Goal: Task Accomplishment & Management: Manage account settings

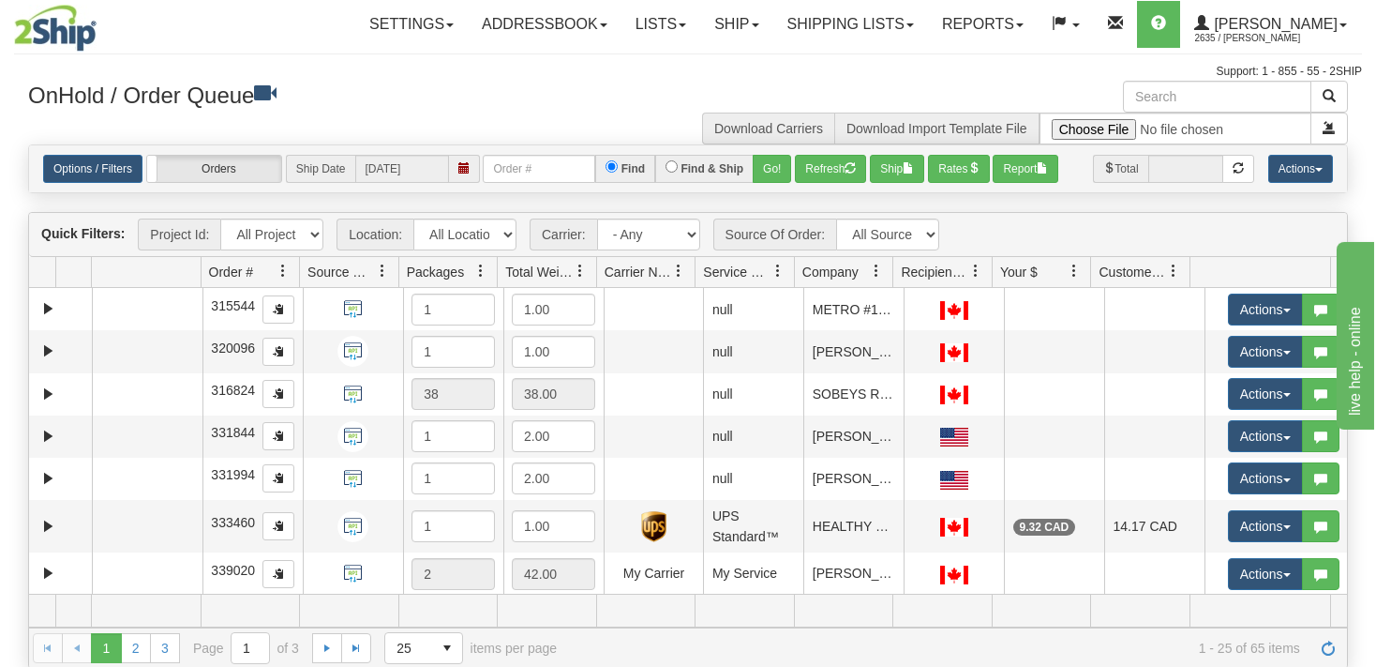
select select "7627"
click option "[PERSON_NAME]" at bounding box center [0, 0] width 0 height 0
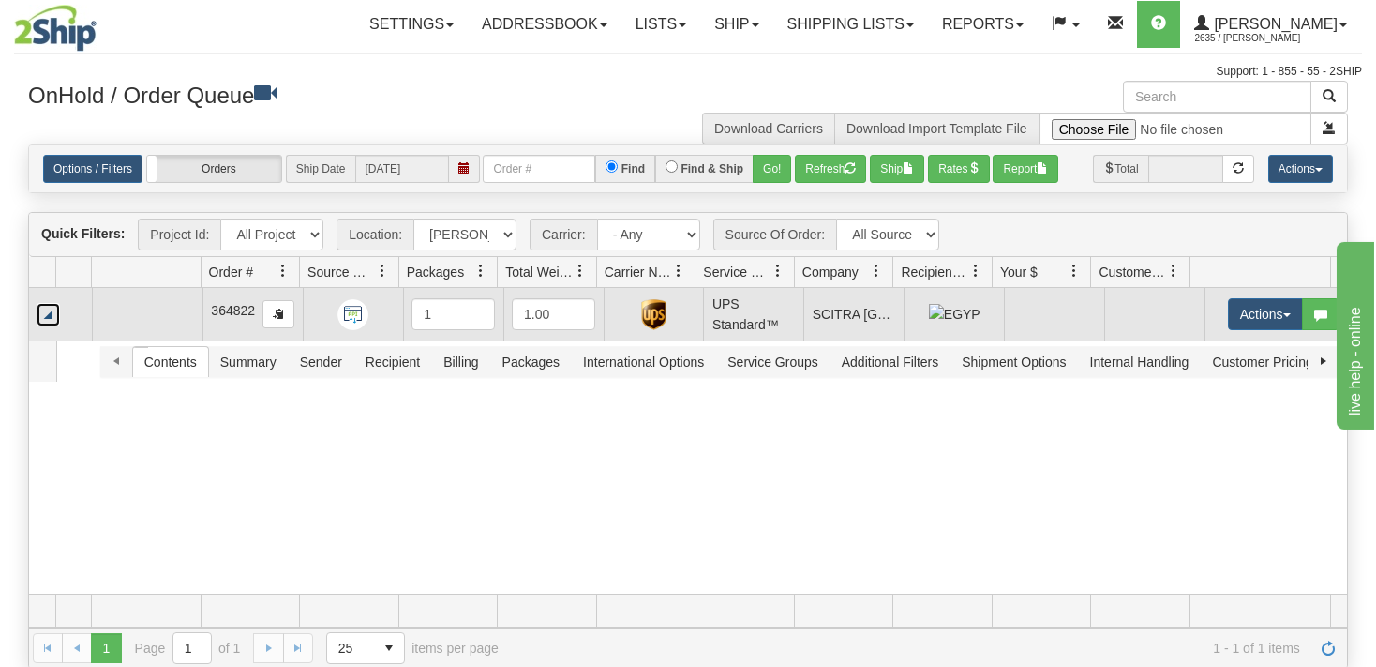
click at [57, 309] on link "Collapse" at bounding box center [48, 314] width 23 height 23
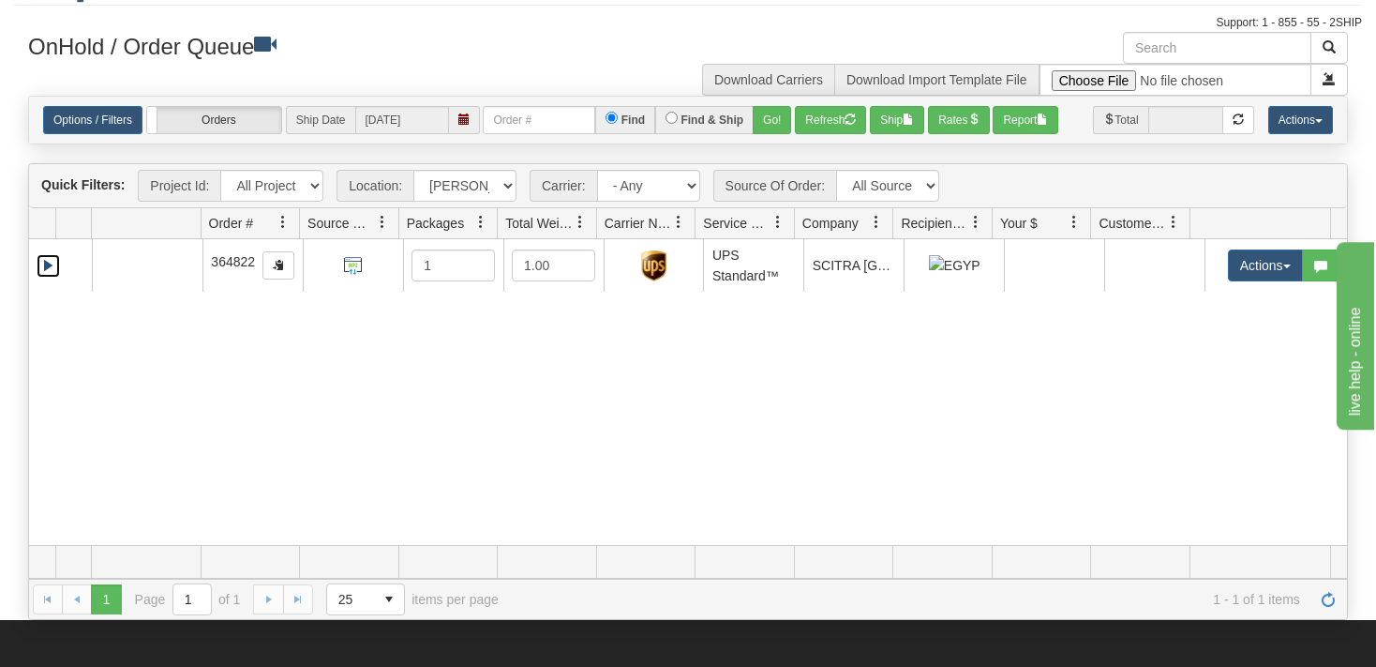
scroll to position [98, 0]
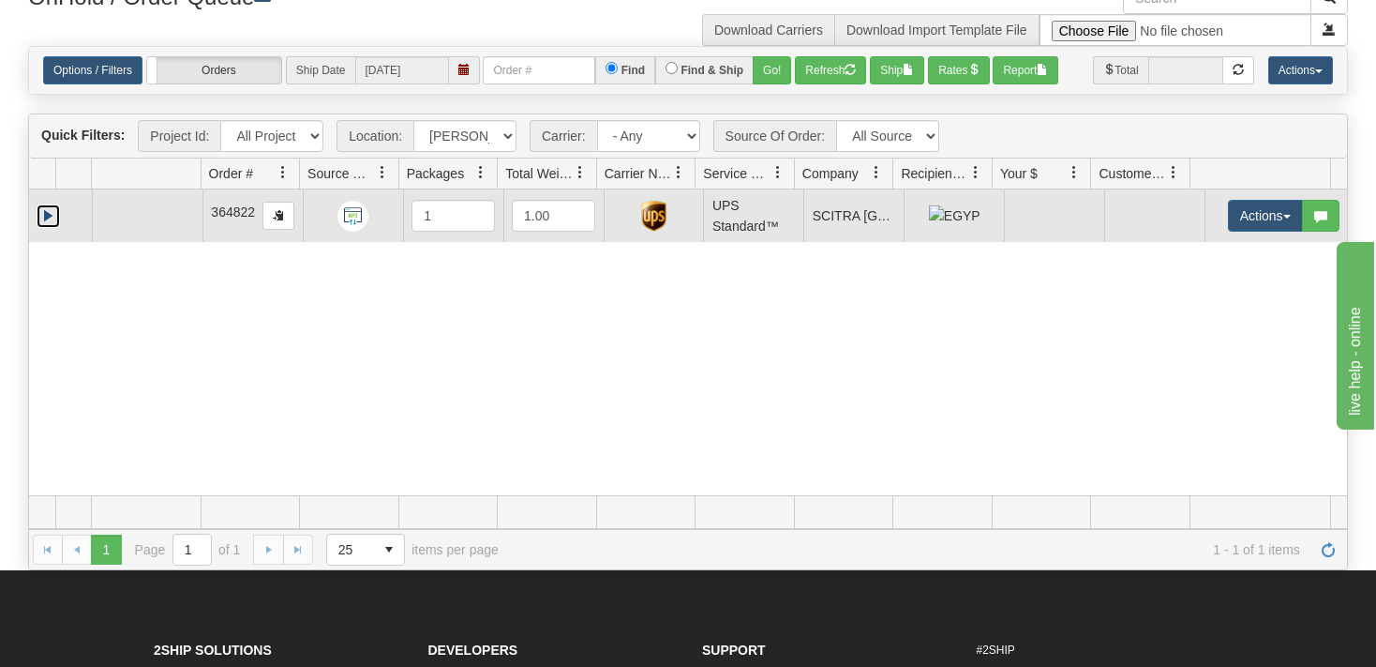
click at [47, 217] on link "Expand" at bounding box center [48, 215] width 23 height 23
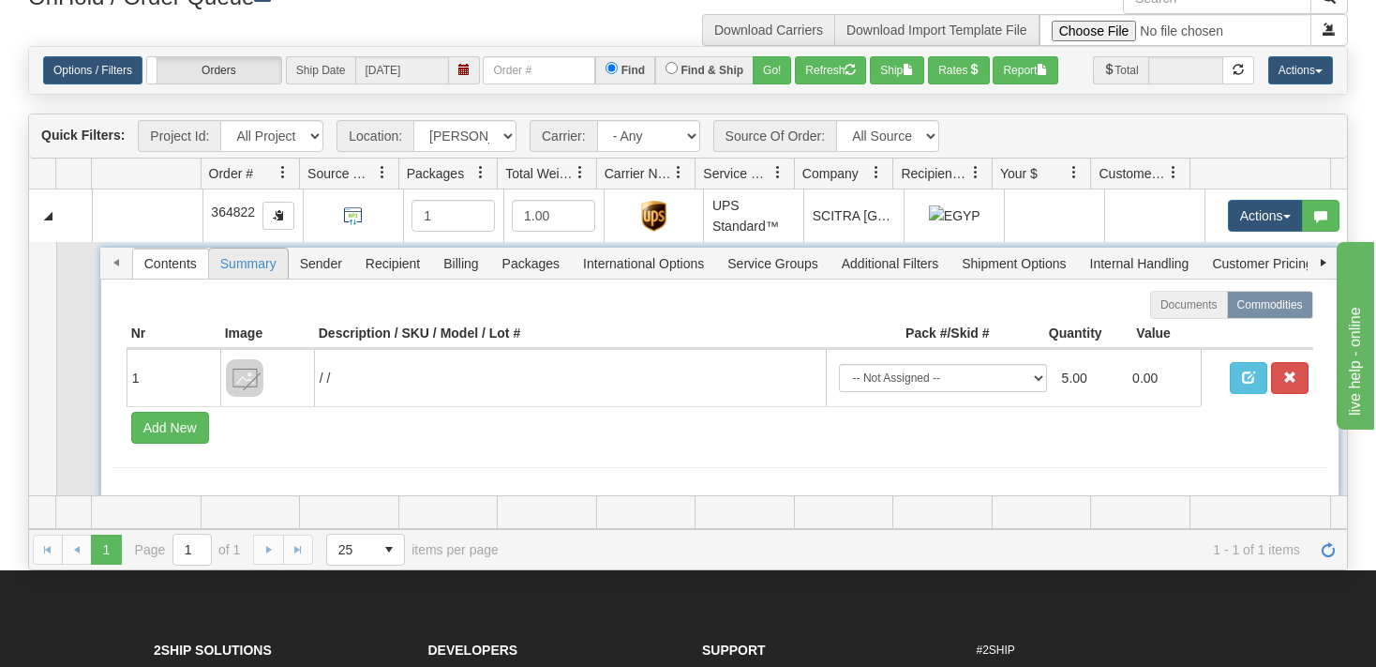
click at [247, 268] on span "Summary" at bounding box center [248, 263] width 79 height 30
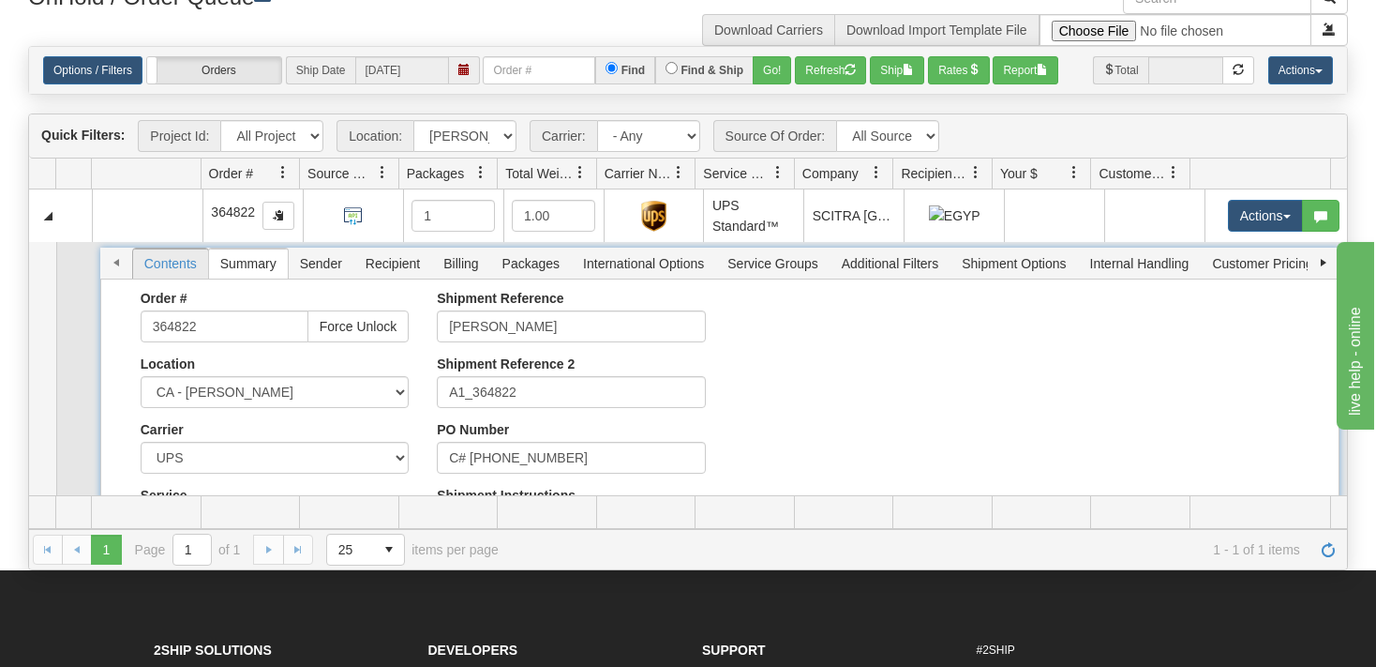
click at [197, 262] on span "Contents" at bounding box center [170, 263] width 75 height 30
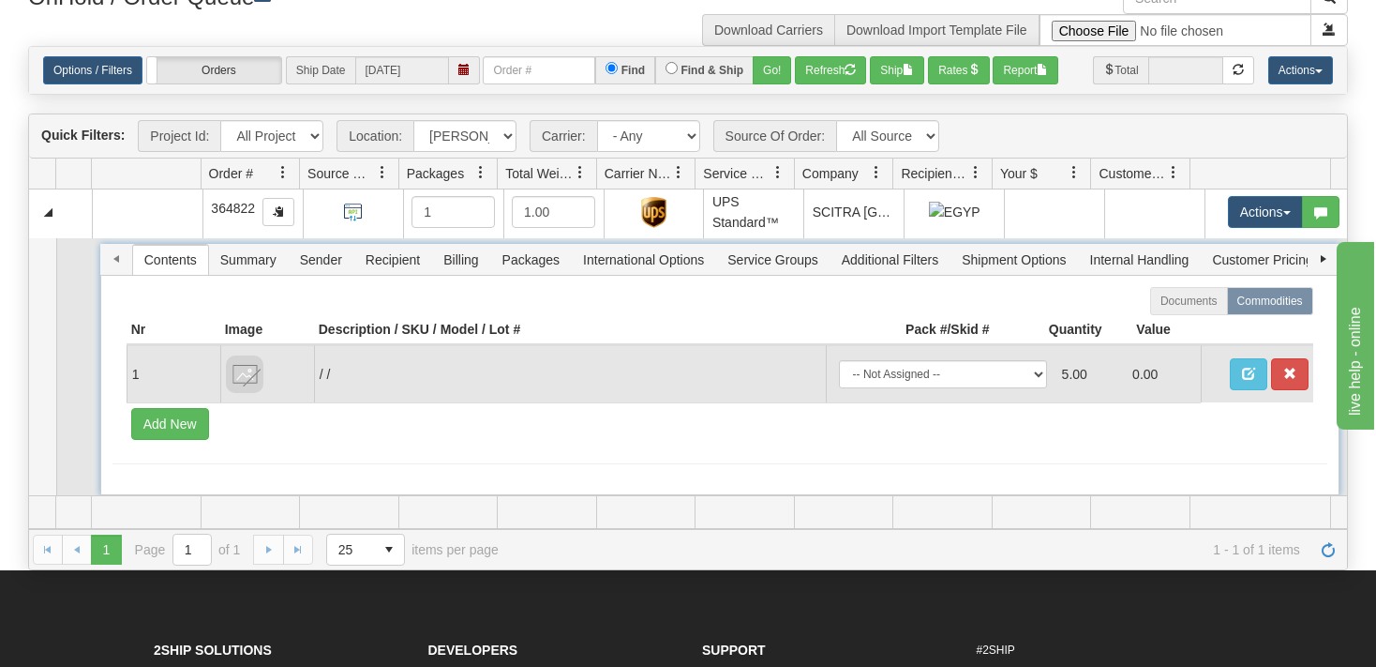
scroll to position [7, 0]
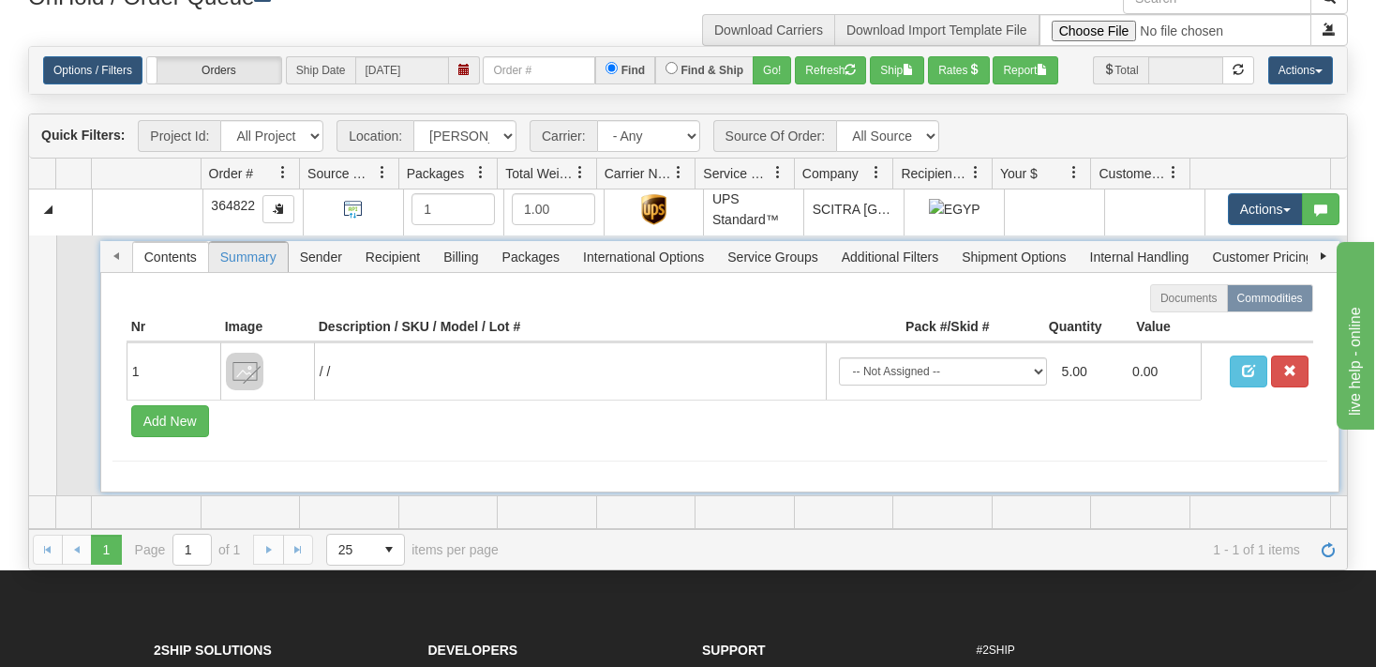
click at [238, 254] on span "Summary" at bounding box center [248, 257] width 79 height 30
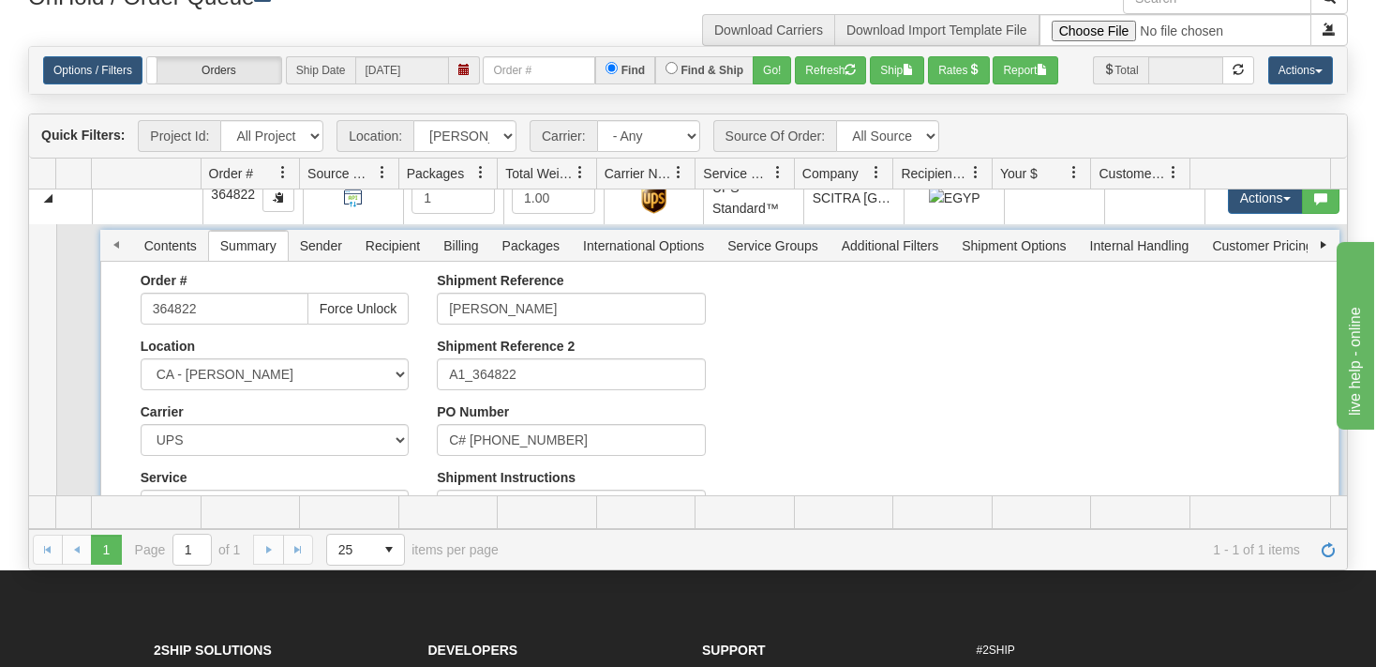
scroll to position [0, 0]
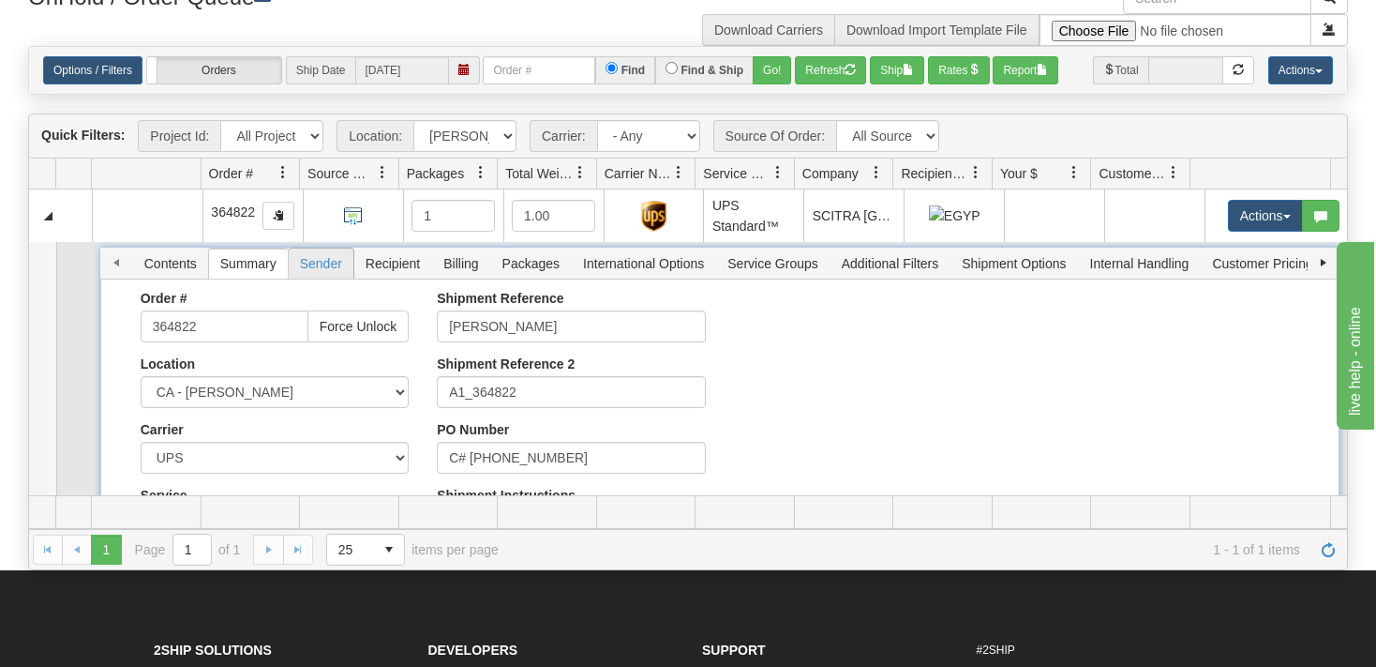
click at [324, 269] on span "Sender" at bounding box center [321, 263] width 65 height 30
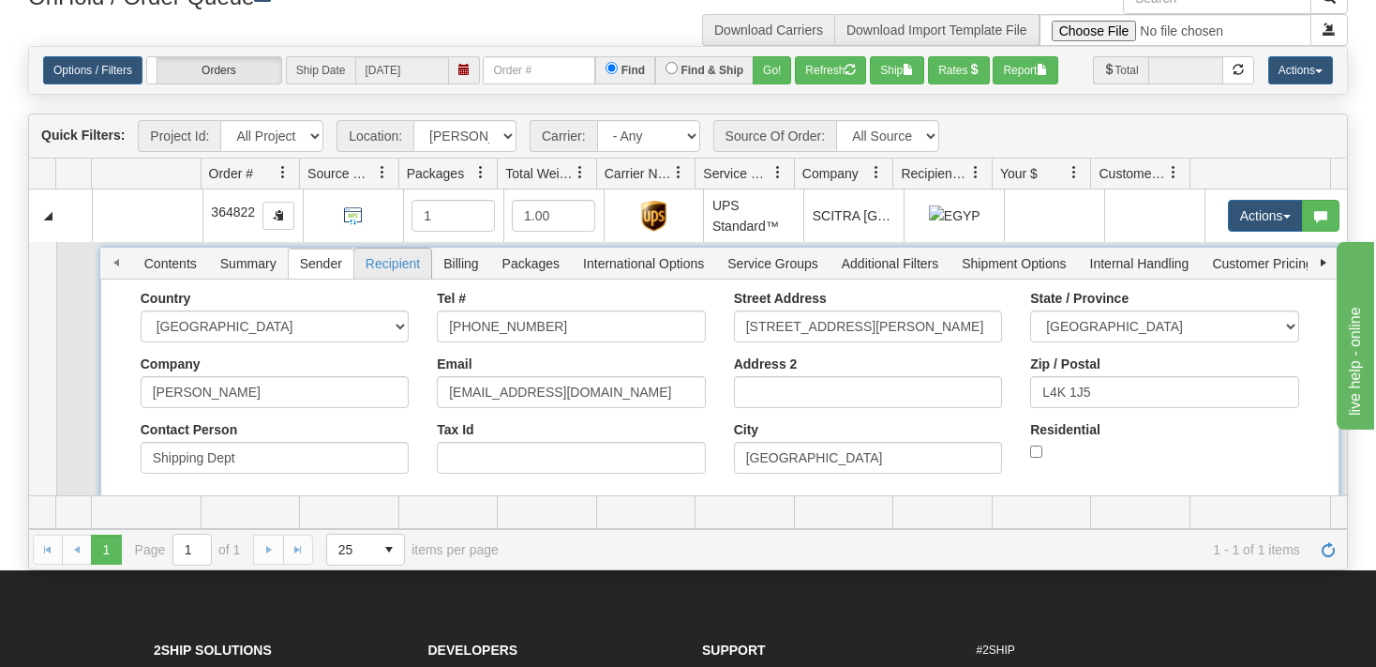
click at [381, 261] on span "Recipient" at bounding box center [392, 263] width 77 height 30
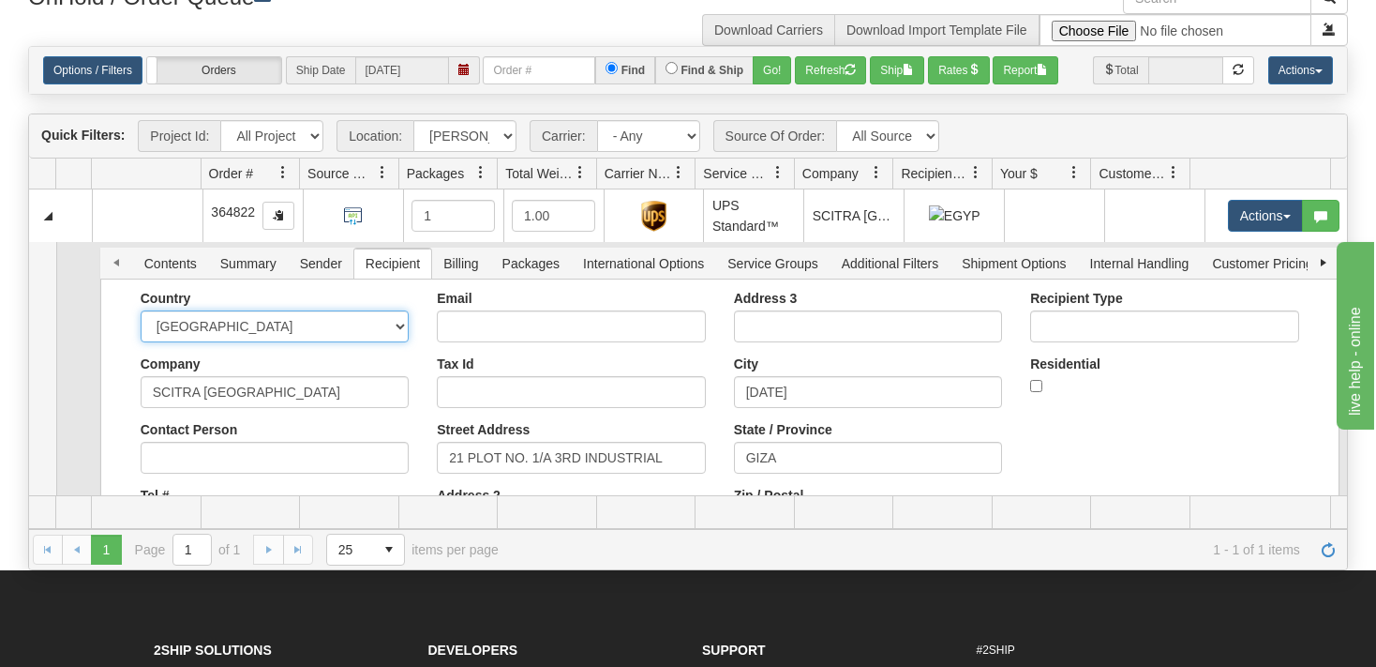
click at [141, 310] on select "[GEOGRAPHIC_DATA] [GEOGRAPHIC_DATA] [GEOGRAPHIC_DATA] [GEOGRAPHIC_DATA] [US_STA…" at bounding box center [275, 326] width 268 height 32
select select "EG"
click option "[GEOGRAPHIC_DATA]" at bounding box center [0, 0] width 0 height 0
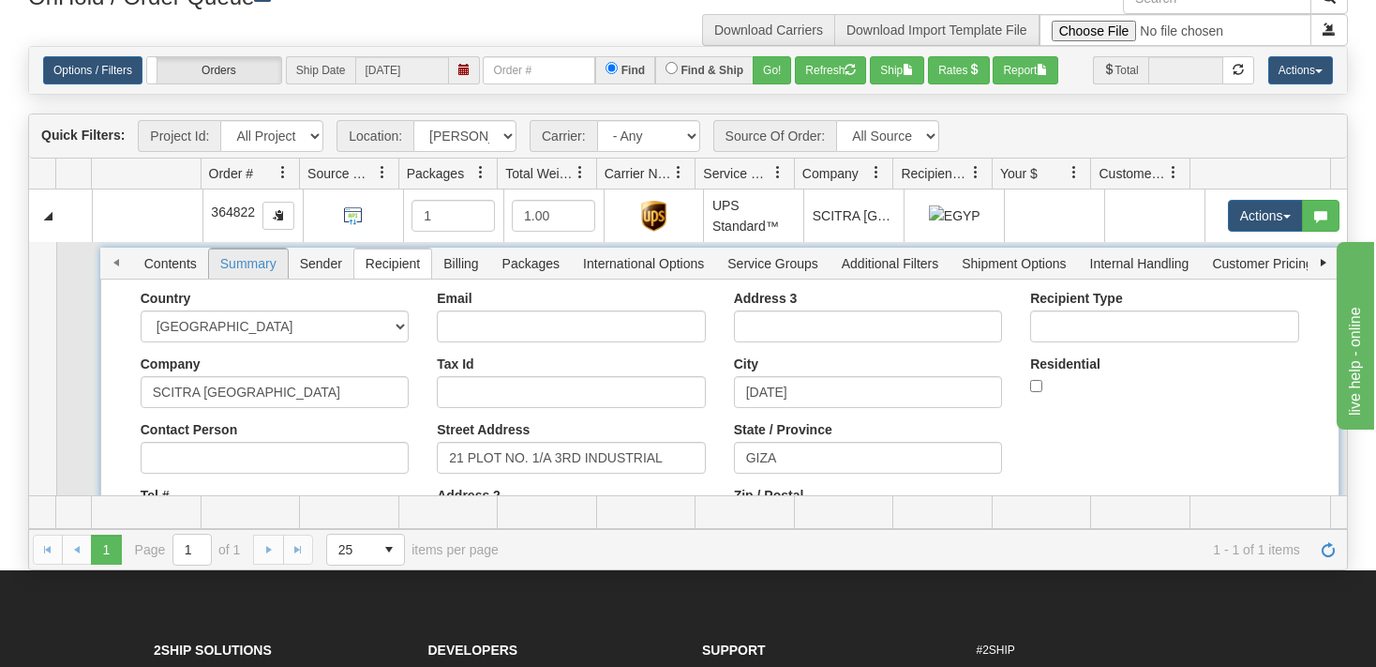
click at [267, 269] on span "Summary" at bounding box center [248, 263] width 79 height 30
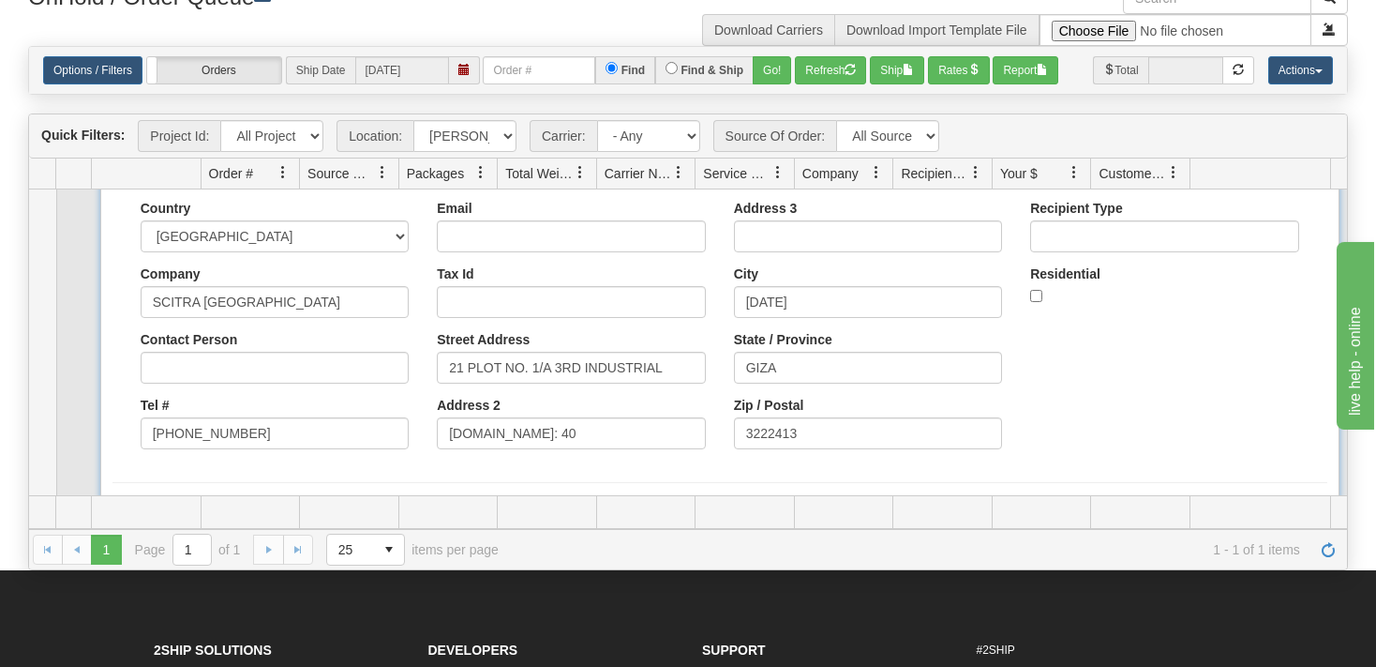
scroll to position [147, 0]
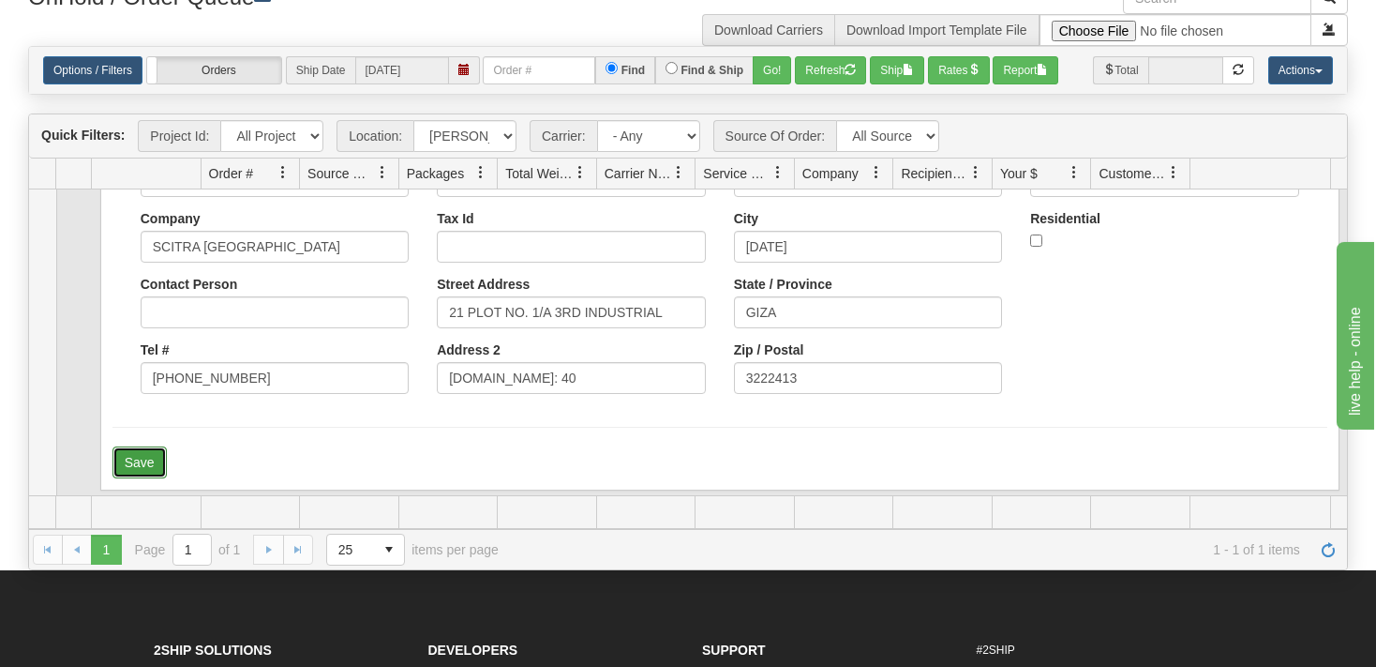
click at [142, 462] on button "Save" at bounding box center [140, 462] width 54 height 32
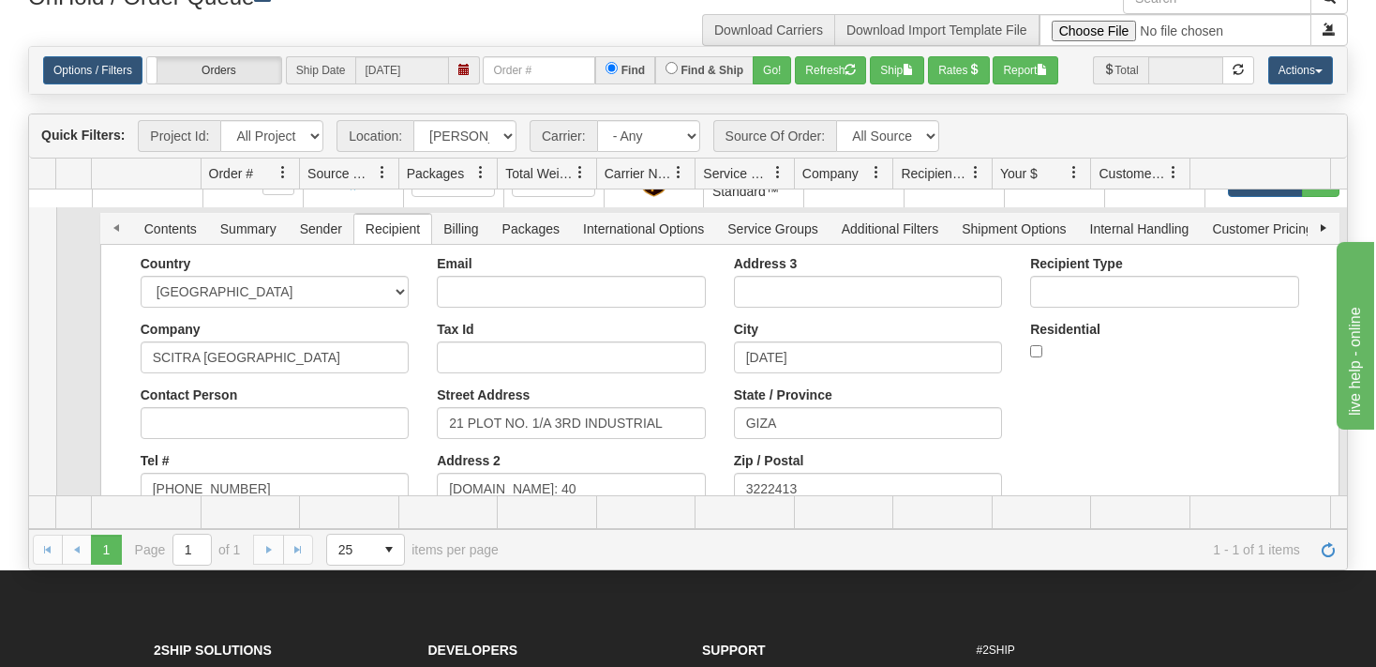
scroll to position [0, 0]
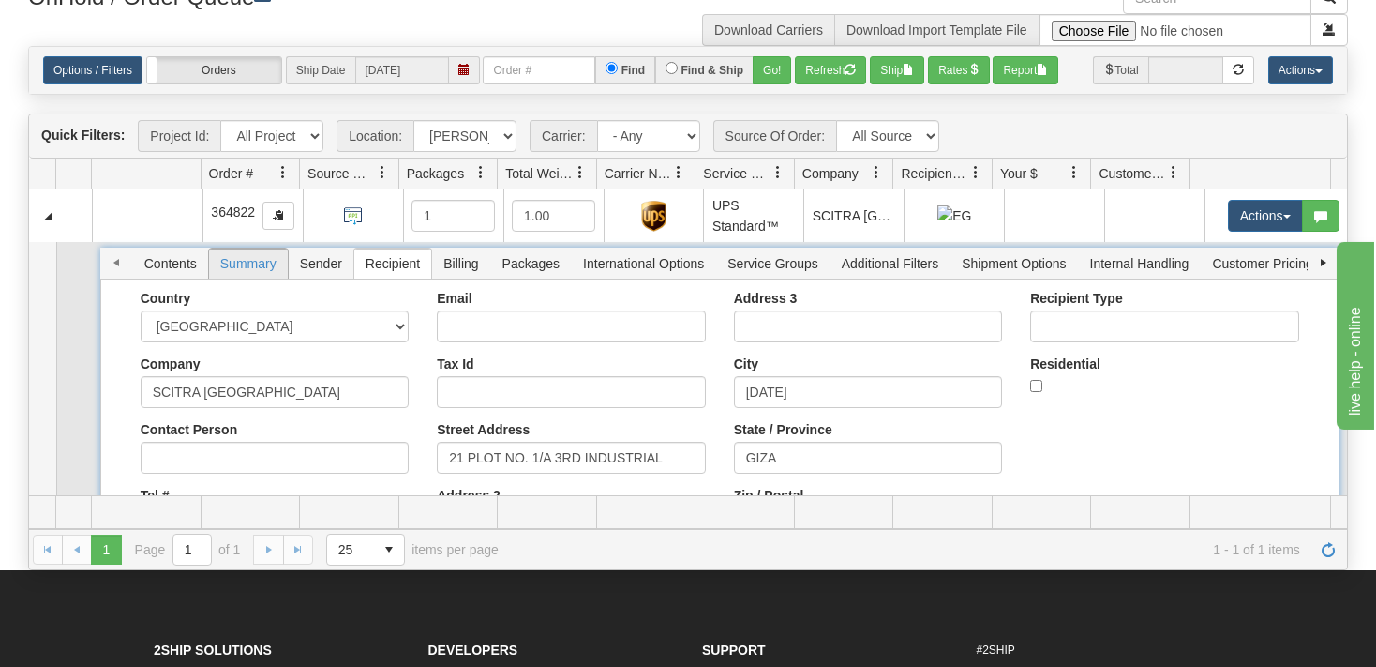
click at [267, 264] on span "Summary" at bounding box center [248, 263] width 79 height 30
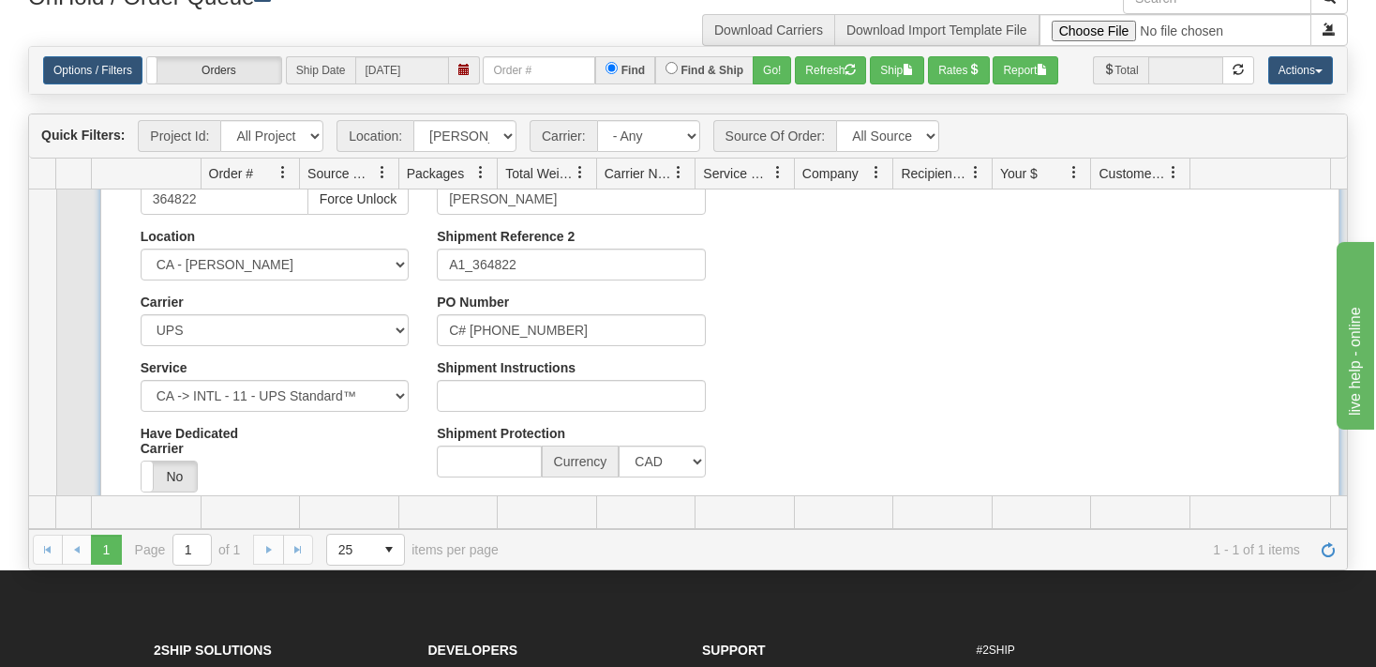
scroll to position [180, 0]
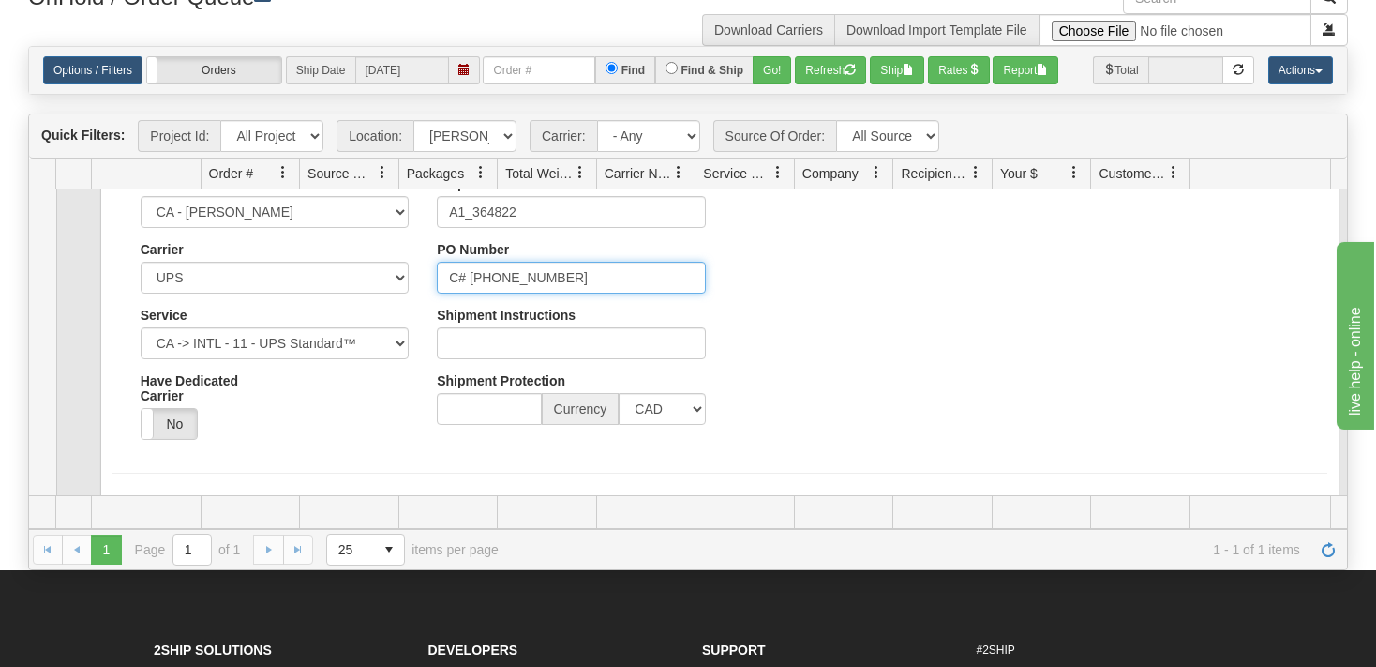
drag, startPoint x: 593, startPoint y: 283, endPoint x: 459, endPoint y: 290, distance: 133.3
click at [437, 283] on input "C# [PHONE_NUMBER]" at bounding box center [571, 278] width 268 height 32
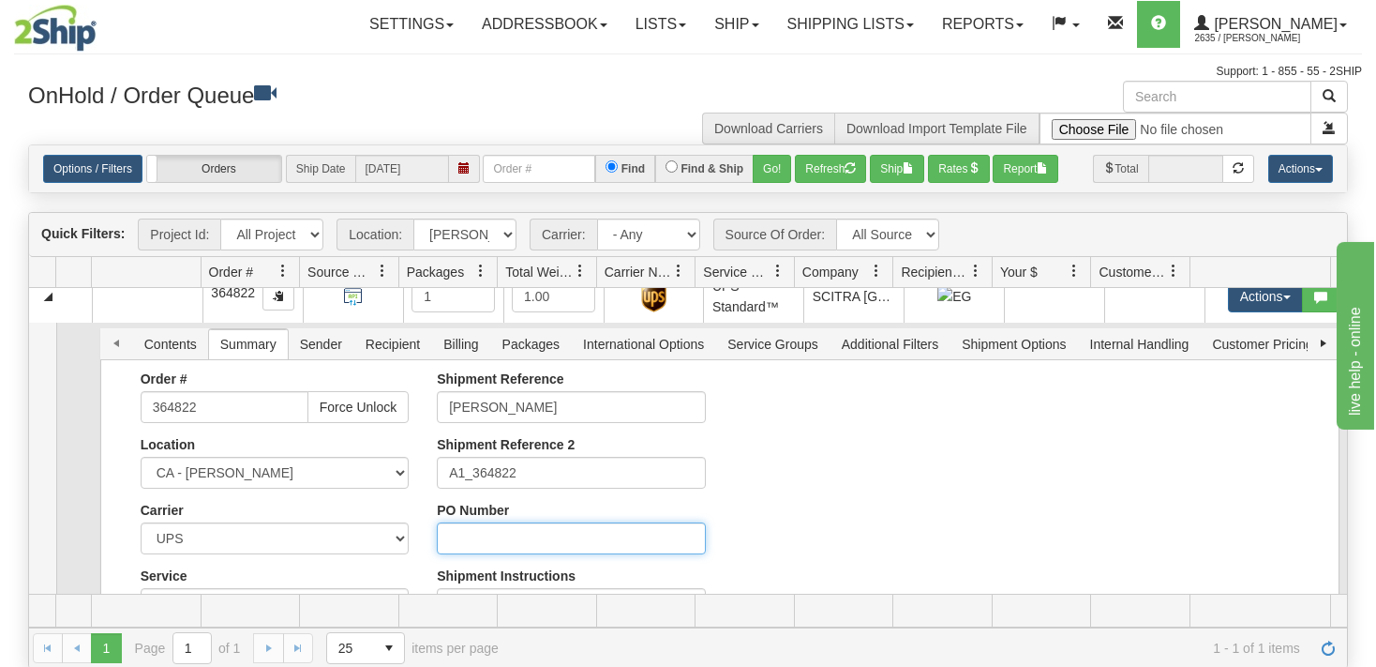
scroll to position [0, 0]
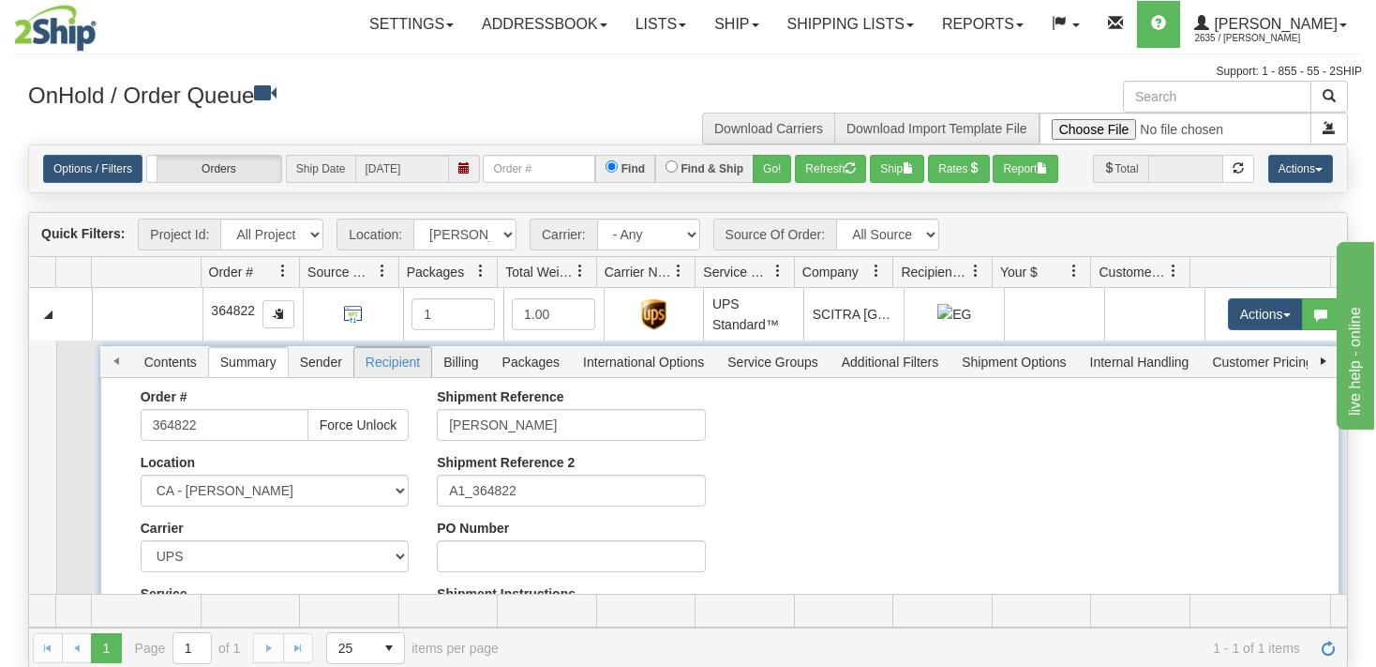
click at [411, 361] on span "Recipient" at bounding box center [392, 362] width 77 height 30
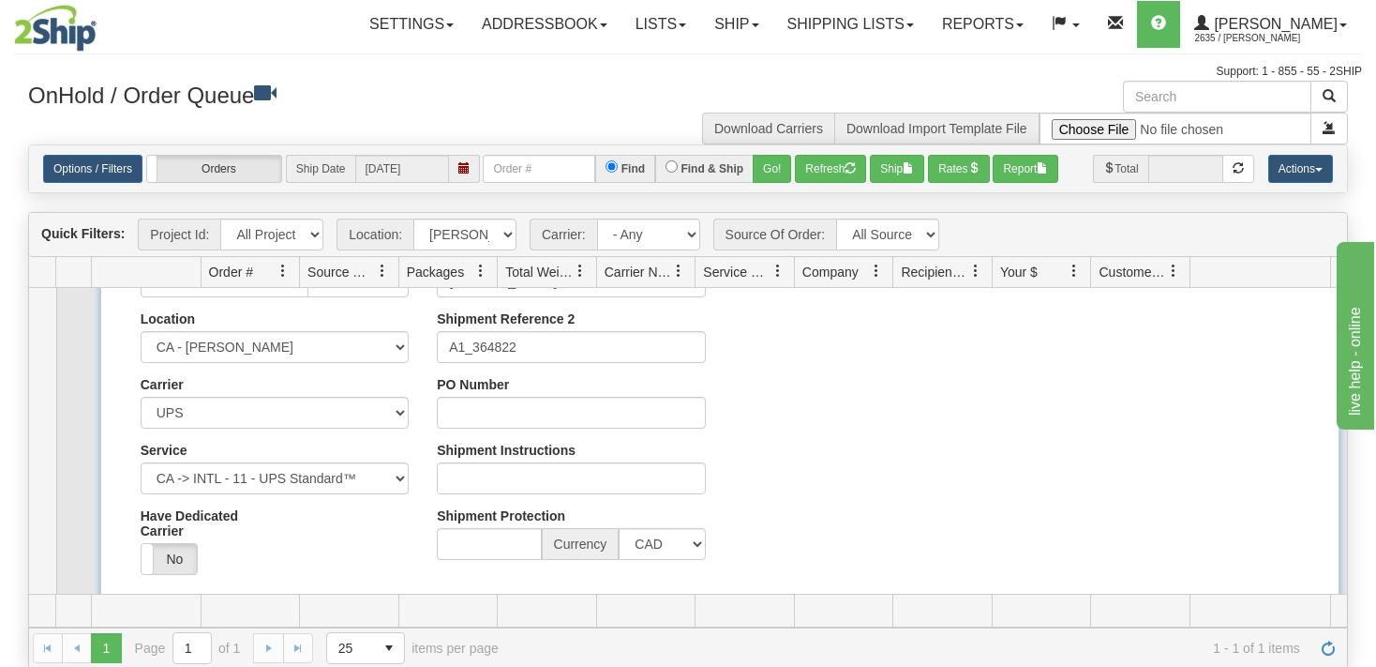
scroll to position [229, 0]
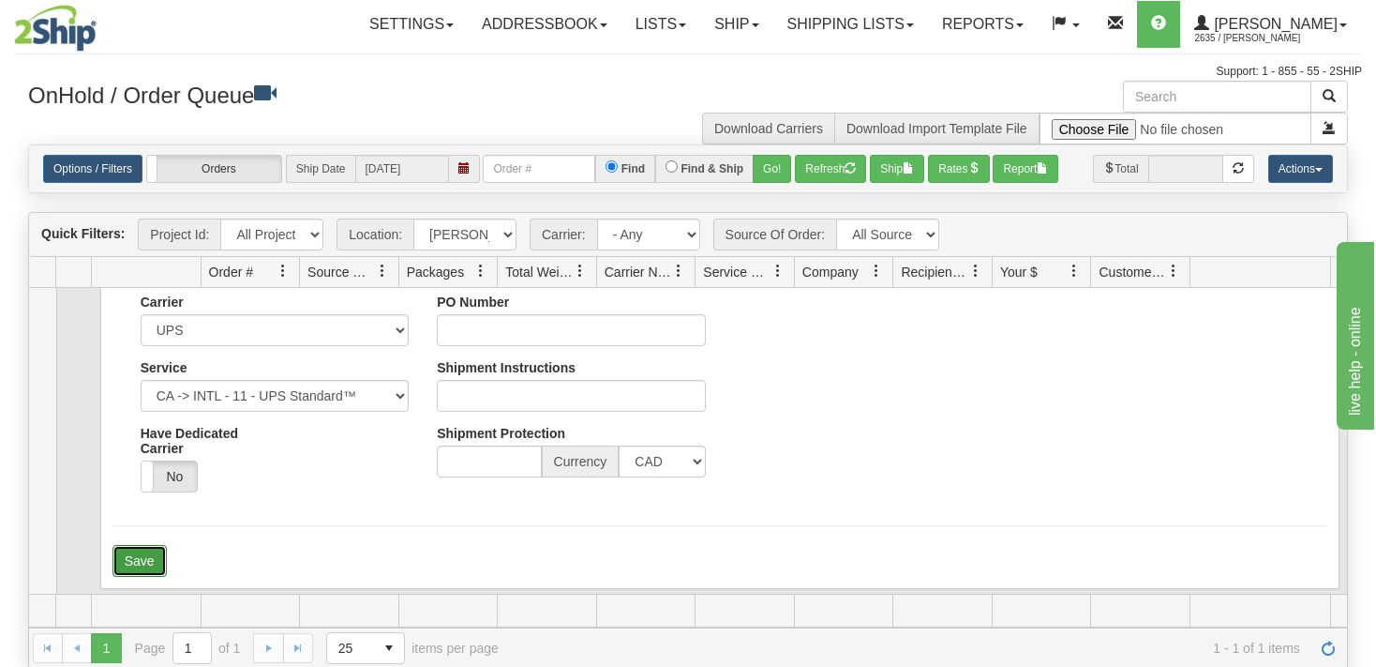
click at [139, 562] on button "Save" at bounding box center [140, 561] width 54 height 32
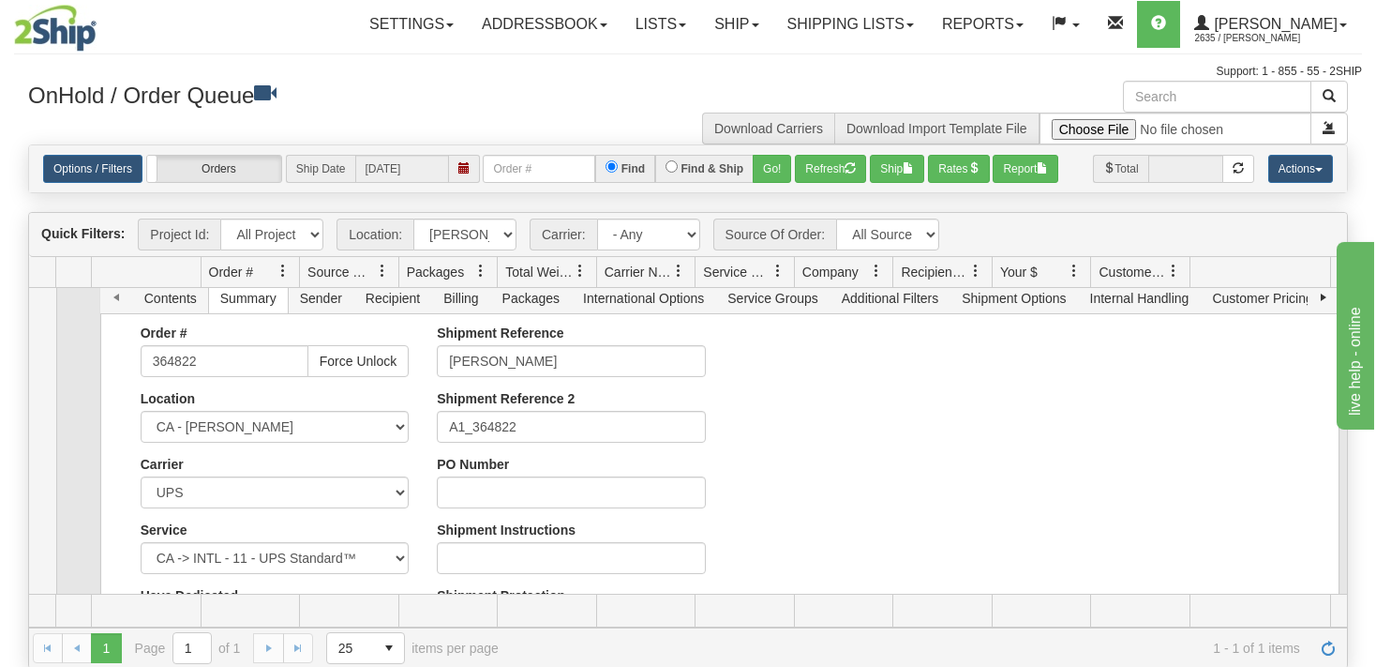
scroll to position [0, 0]
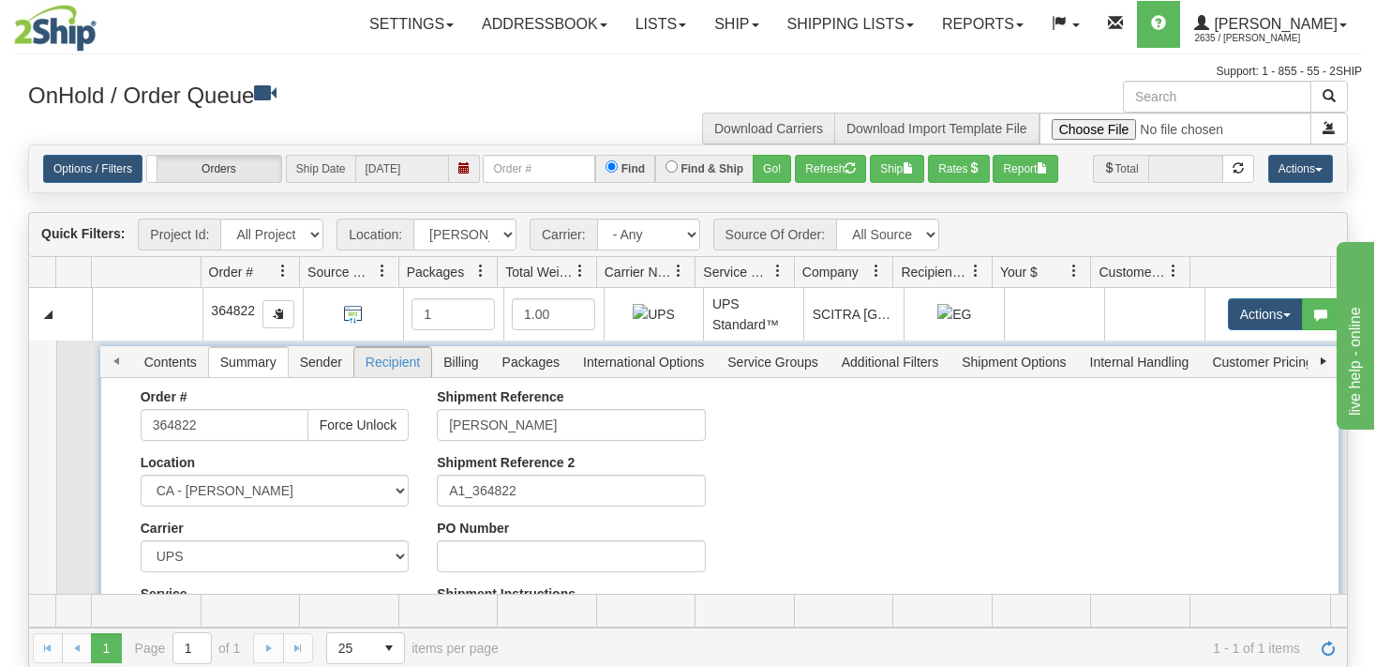
click at [383, 362] on span "Recipient" at bounding box center [392, 362] width 77 height 30
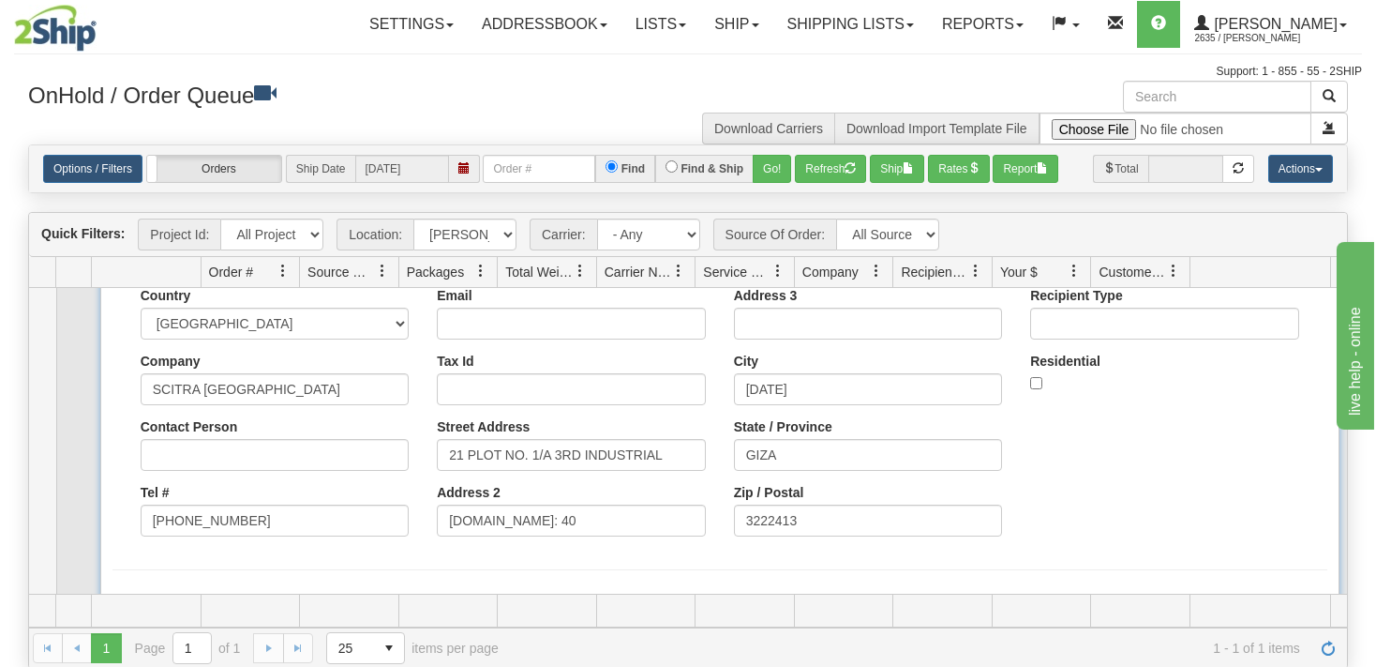
scroll to position [116, 0]
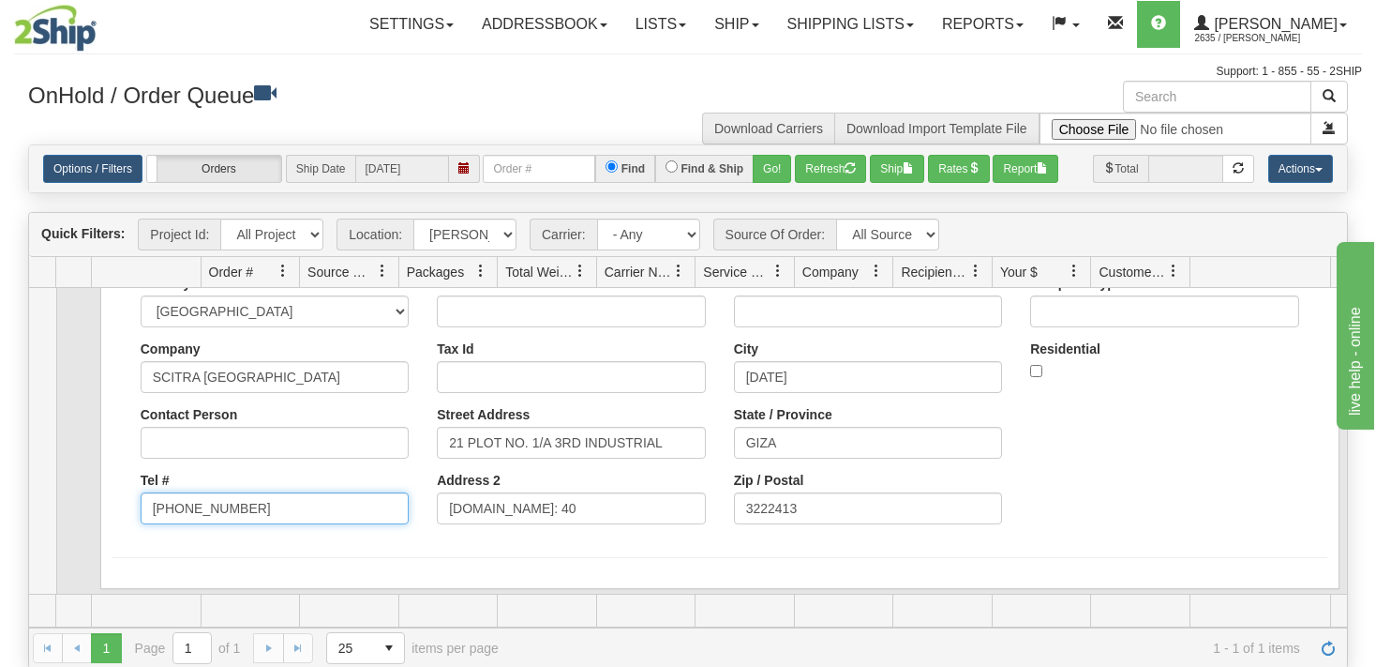
drag, startPoint x: 225, startPoint y: 506, endPoint x: 143, endPoint y: 506, distance: 81.6
click at [143, 506] on input "[PHONE_NUMBER]" at bounding box center [275, 508] width 268 height 32
drag, startPoint x: 255, startPoint y: 503, endPoint x: 129, endPoint y: 501, distance: 125.7
click at [141, 501] on input "[PHONE_NUMBER]" at bounding box center [275, 508] width 268 height 32
paste input "C# [PHONE_NUMBER]"
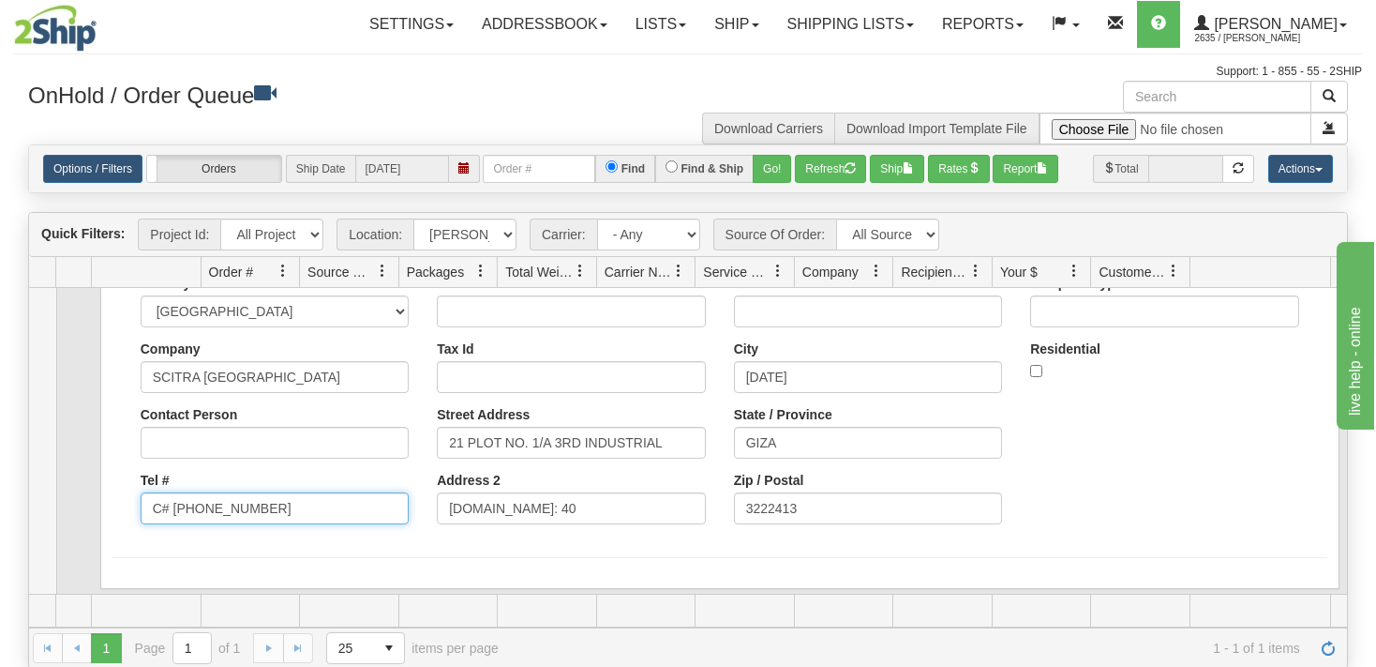
type input "C# [PHONE_NUMBER]"
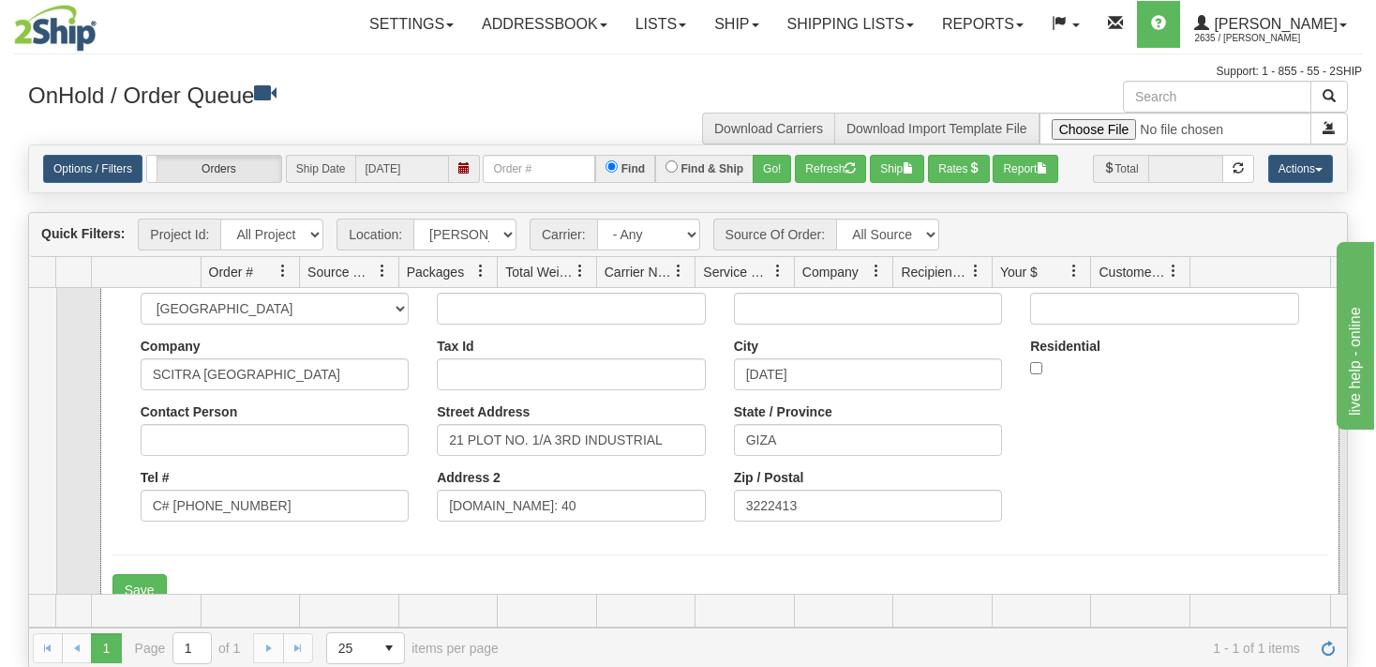
click at [111, 486] on div "Country [GEOGRAPHIC_DATA] [GEOGRAPHIC_DATA] [GEOGRAPHIC_DATA] [GEOGRAPHIC_DATA]…" at bounding box center [720, 439] width 1240 height 357
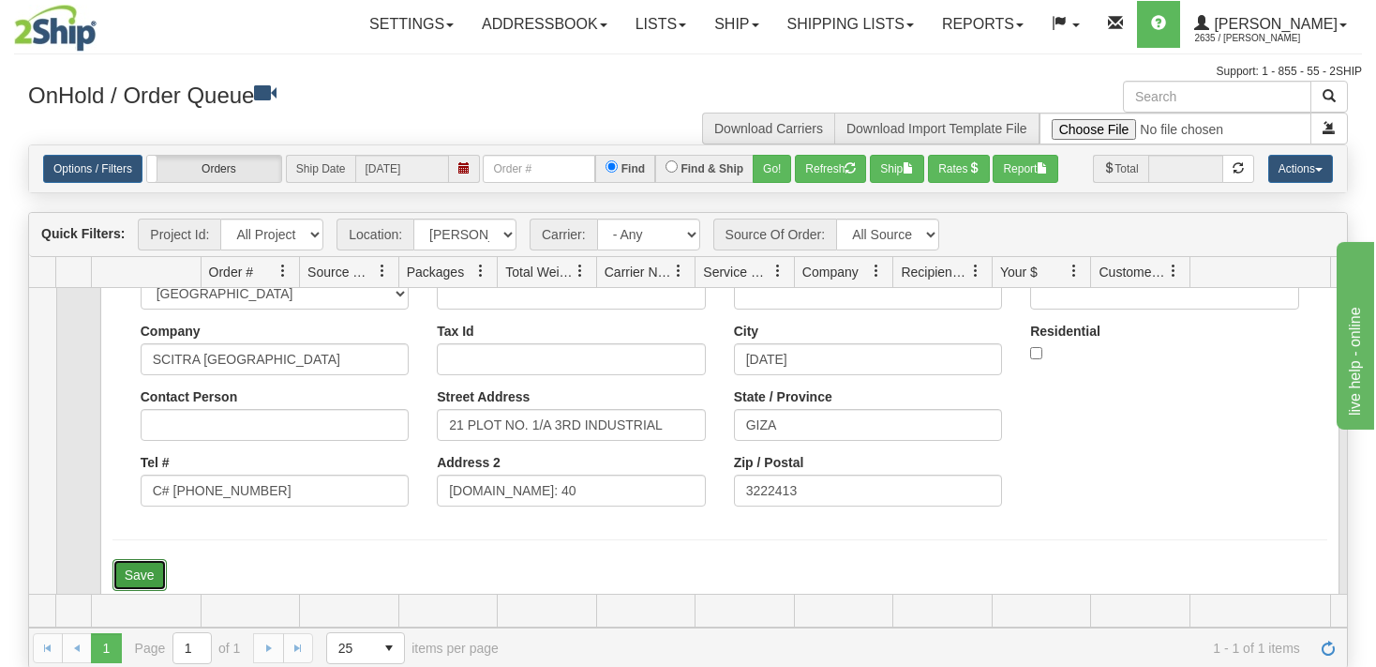
click at [126, 579] on button "Save" at bounding box center [140, 575] width 54 height 32
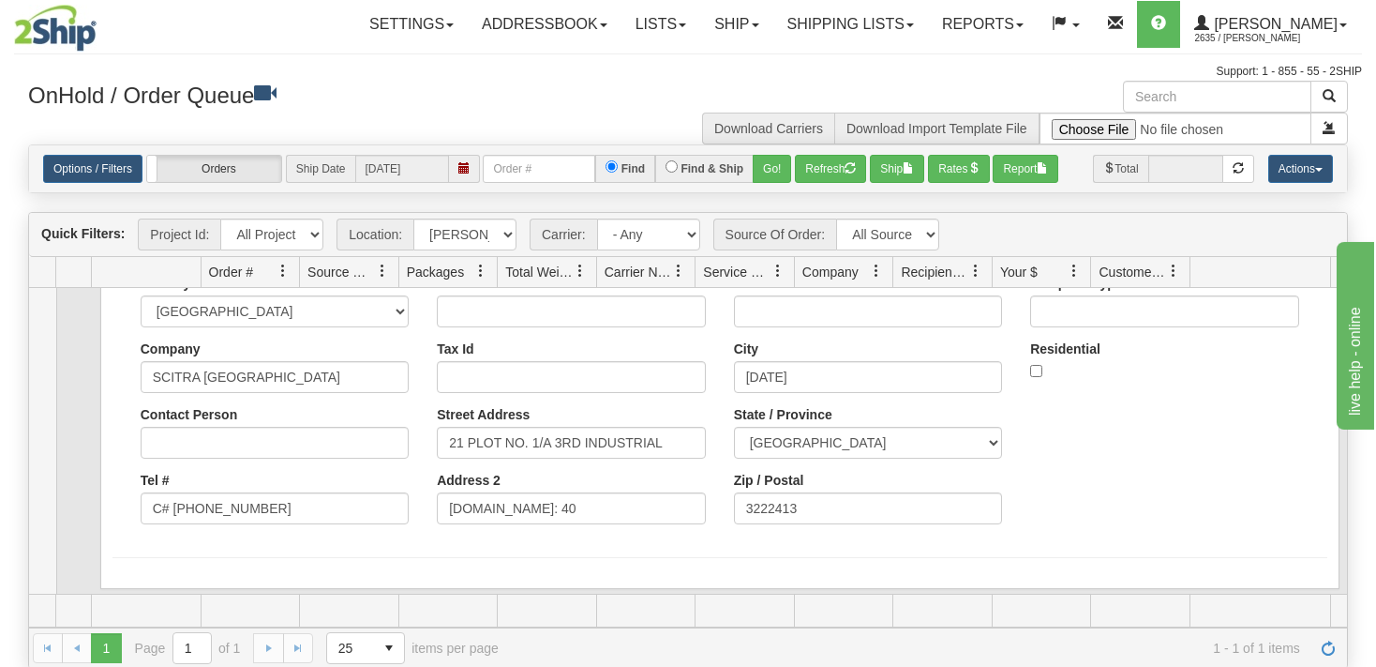
scroll to position [116, 0]
click at [1088, 505] on div "Country [GEOGRAPHIC_DATA] [GEOGRAPHIC_DATA] [GEOGRAPHIC_DATA] [GEOGRAPHIC_DATA]…" at bounding box center [720, 407] width 1215 height 263
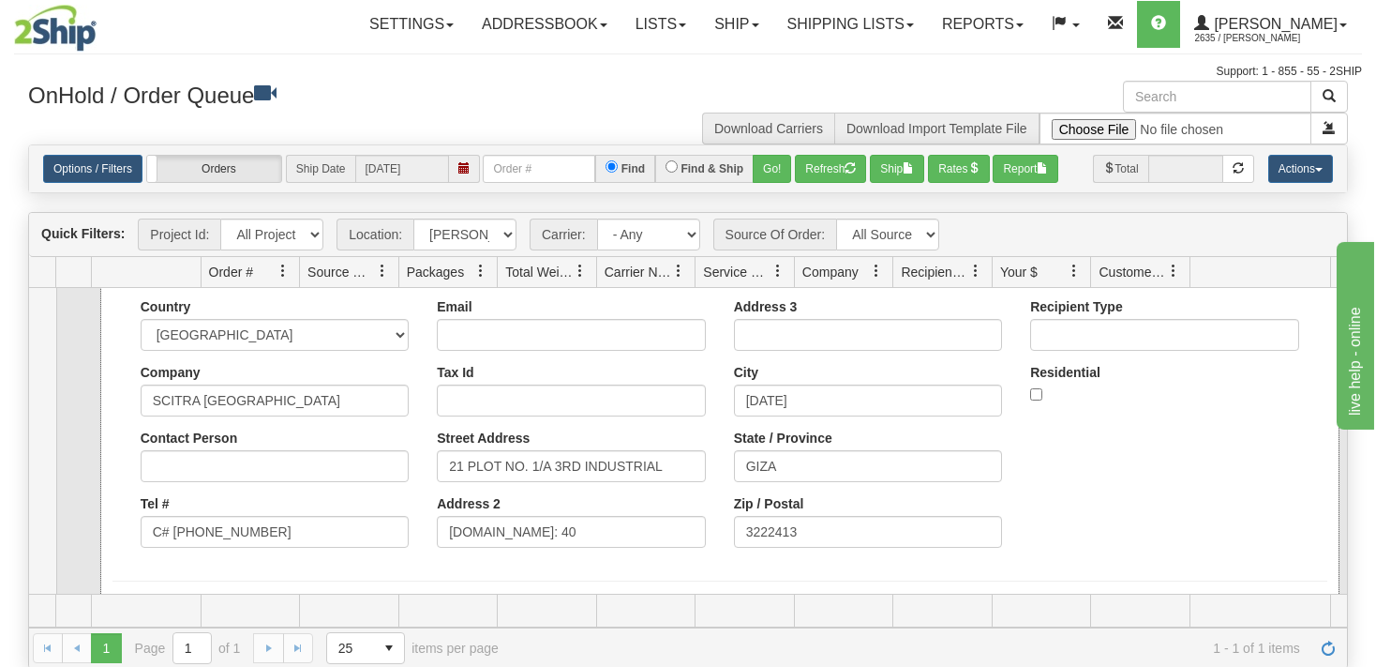
scroll to position [0, 0]
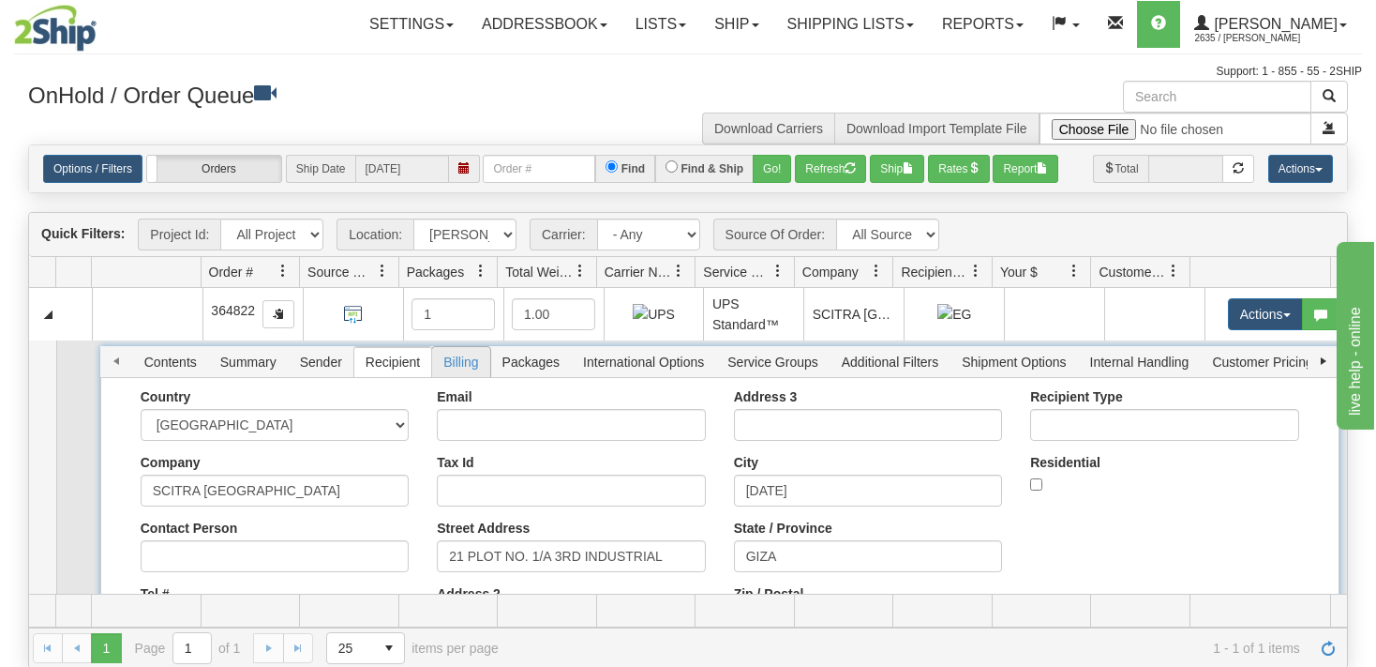
click at [474, 367] on span "Billing" at bounding box center [460, 362] width 57 height 30
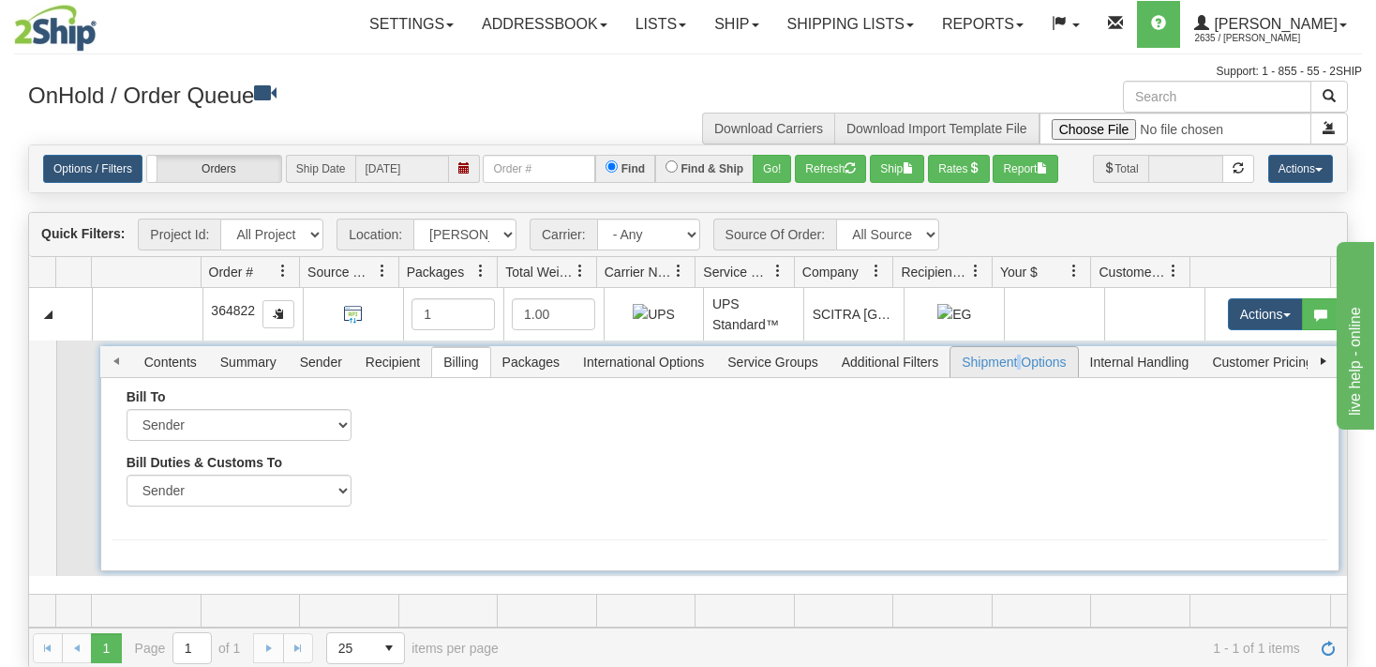
click at [1014, 366] on span "Shipment Options" at bounding box center [1014, 362] width 127 height 30
